Goal: Information Seeking & Learning: Learn about a topic

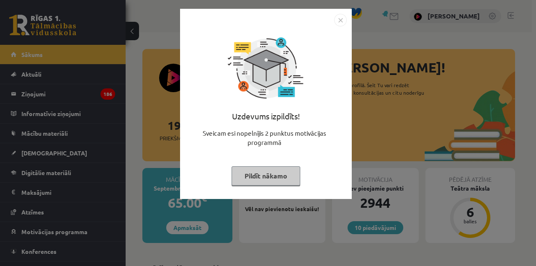
click at [78, 136] on div "Uzdevums izpildīts! Sveicam esi nopelnījis 2 punktus motivācijas programmā Pild…" at bounding box center [268, 133] width 536 height 266
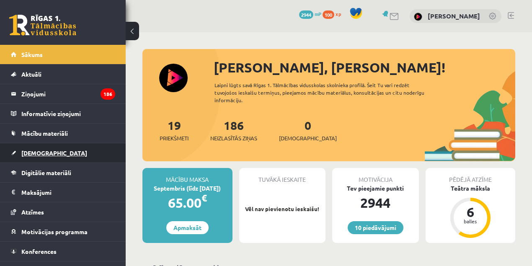
click at [49, 147] on link "[DEMOGRAPHIC_DATA]" at bounding box center [63, 152] width 104 height 19
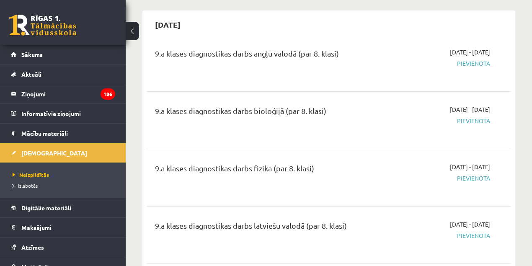
scroll to position [95, 0]
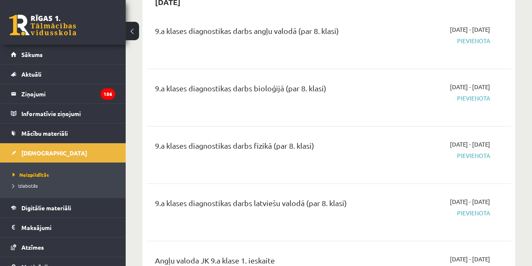
click at [256, 201] on div "9.a klases diagnostikas darbs latviešu valodā (par 8. klasi)" at bounding box center [264, 204] width 219 height 15
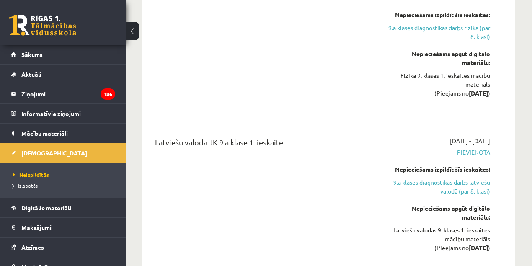
scroll to position [686, 0]
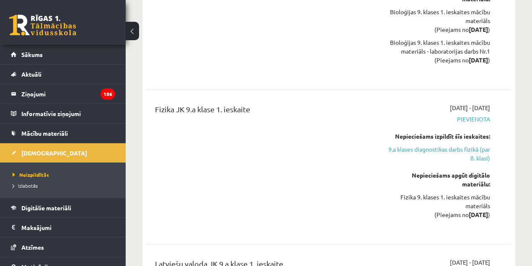
drag, startPoint x: 284, startPoint y: 175, endPoint x: 188, endPoint y: 183, distance: 96.2
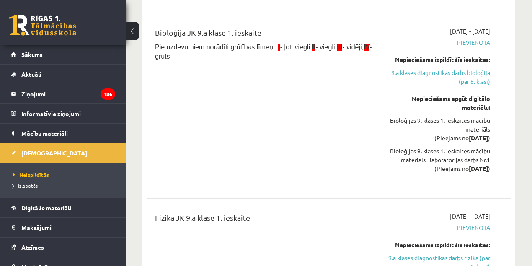
click at [201, 194] on div "9.a klases diagnostikas darbs angļu valodā (par 8. klasi) [DATE] - [DATE] [GEOG…" at bounding box center [329, 73] width 364 height 878
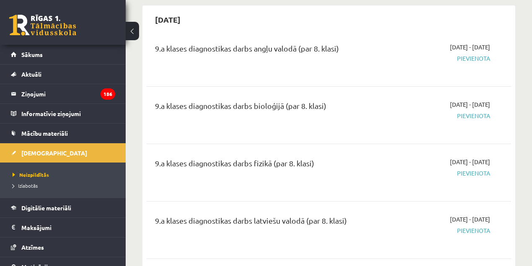
scroll to position [84, 0]
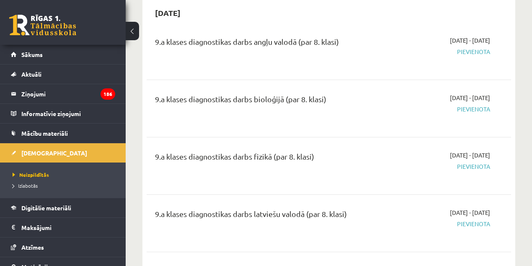
click at [261, 209] on div "9.a klases diagnostikas darbs latviešu valodā (par 8. klasi)" at bounding box center [264, 215] width 219 height 15
drag, startPoint x: 263, startPoint y: 209, endPoint x: 292, endPoint y: 209, distance: 29.3
click at [292, 209] on div "9.a klases diagnostikas darbs latviešu valodā (par 8. klasi)" at bounding box center [264, 215] width 219 height 15
drag, startPoint x: 292, startPoint y: 209, endPoint x: 272, endPoint y: 215, distance: 21.3
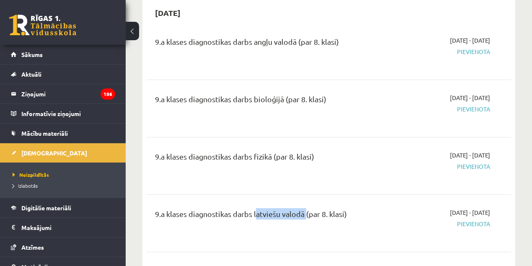
click at [272, 215] on div "9.a klases diagnostikas darbs latviešu valodā (par 8. klasi)" at bounding box center [264, 215] width 219 height 15
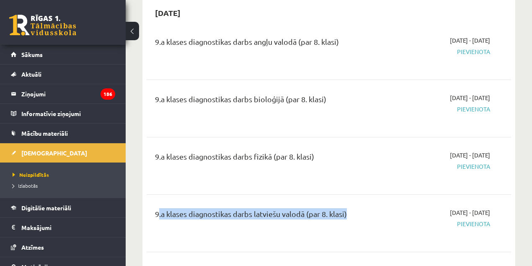
drag, startPoint x: 272, startPoint y: 215, endPoint x: 302, endPoint y: 213, distance: 29.8
click at [302, 213] on div "9.a klases diagnostikas darbs latviešu valodā (par 8. klasi)" at bounding box center [264, 215] width 219 height 15
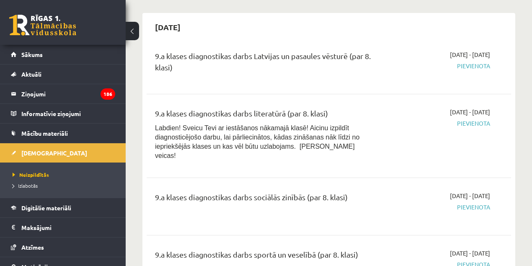
scroll to position [1023, 0]
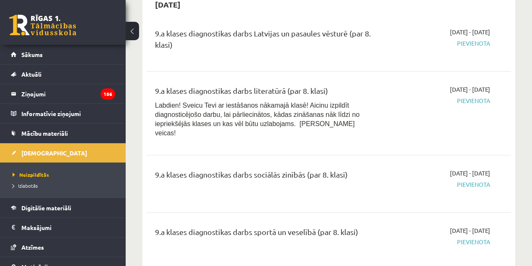
click at [199, 30] on div "9.a klases diagnostikas darbs Latvijas un pasaules vēsturē (par 8. klasi)" at bounding box center [264, 41] width 219 height 27
drag, startPoint x: 199, startPoint y: 30, endPoint x: 270, endPoint y: 40, distance: 71.0
click at [270, 40] on div "9.a klases diagnostikas darbs Latvijas un pasaules vēsturē (par 8. klasi)" at bounding box center [264, 41] width 219 height 27
click at [264, 36] on div "9.a klases diagnostikas darbs Latvijas un pasaules vēsturē (par 8. klasi)" at bounding box center [264, 41] width 219 height 27
drag, startPoint x: 264, startPoint y: 36, endPoint x: 402, endPoint y: 38, distance: 137.8
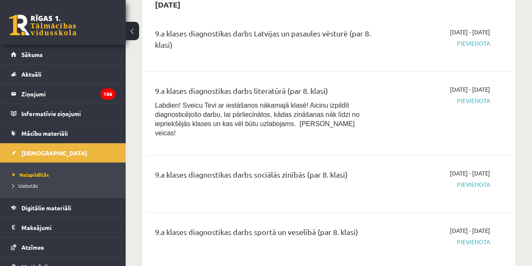
click at [407, 38] on div "9.a klases diagnostikas darbs Latvijas un pasaules vēsturē (par 8. klasi) [DATE…" at bounding box center [323, 43] width 348 height 30
click at [380, 38] on div "[DATE] - [DATE] [GEOGRAPHIC_DATA]" at bounding box center [438, 43] width 116 height 30
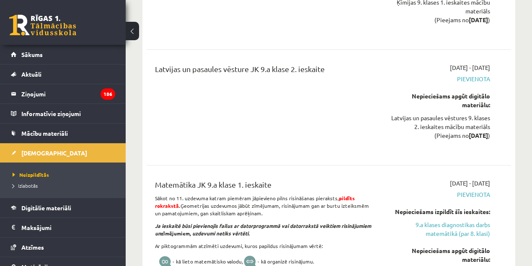
scroll to position [3151, 0]
